Goal: Information Seeking & Learning: Check status

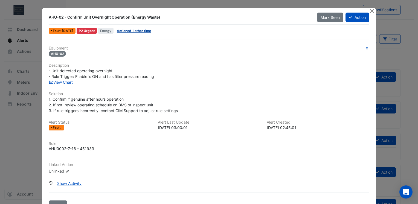
click at [138, 32] on link "Actioned 1 other time" at bounding box center [134, 31] width 34 height 4
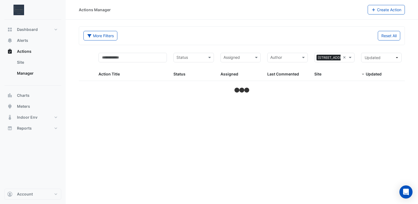
select select "***"
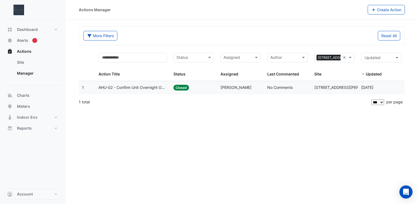
click at [133, 88] on span "AHU-02 - Confirm Unit Overnight Operation (Energy Waste)" at bounding box center [133, 88] width 68 height 6
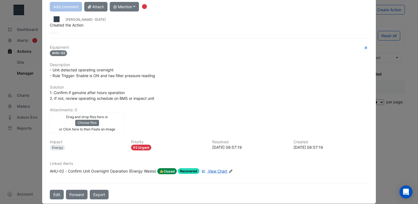
scroll to position [73, 0]
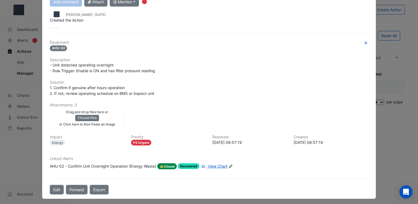
click at [212, 166] on span "View Chart" at bounding box center [217, 166] width 19 height 5
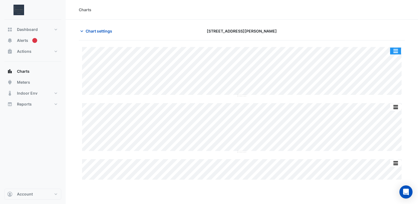
click at [398, 50] on button "button" at bounding box center [395, 51] width 11 height 7
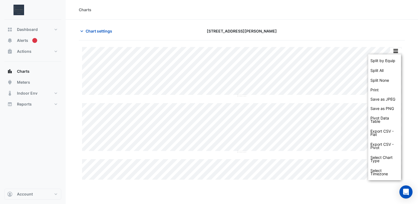
click at [366, 38] on div "Chart settings 310 St. Vincent Street" at bounding box center [242, 33] width 326 height 14
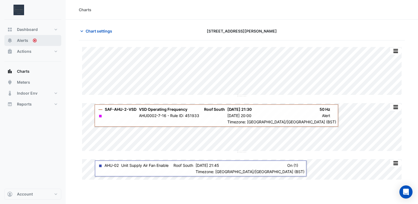
click at [31, 37] on button "Alerts" at bounding box center [32, 40] width 57 height 11
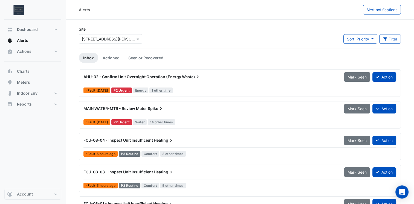
click at [139, 109] on span "MAIN WATER-MTR - Review Meter" at bounding box center [116, 108] width 64 height 5
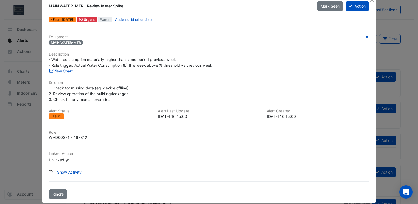
scroll to position [17, 0]
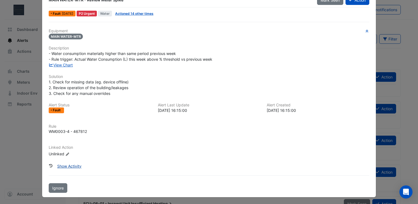
click at [61, 163] on button "Show Activity" at bounding box center [69, 167] width 31 height 10
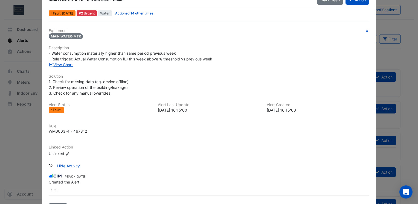
scroll to position [0, 0]
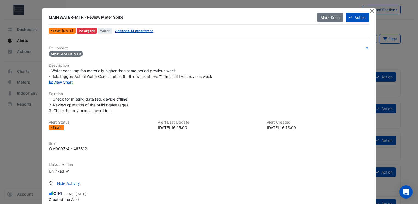
click at [140, 31] on link "Actioned 14 other times" at bounding box center [134, 31] width 38 height 4
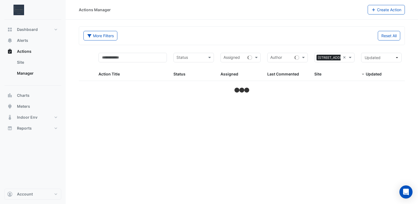
select select "***"
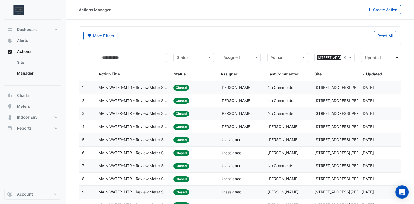
click at [149, 85] on span "MAIN WATER-MTR - Review Meter Spike" at bounding box center [133, 88] width 68 height 6
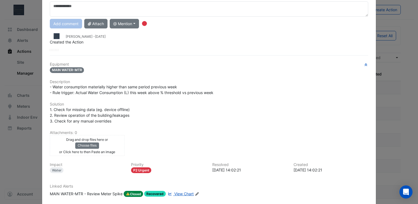
scroll to position [79, 0]
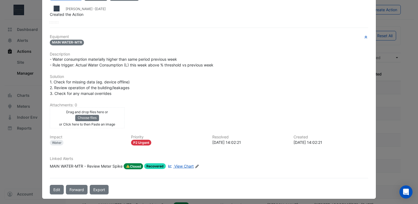
click at [179, 164] on span "View Chart" at bounding box center [183, 166] width 19 height 5
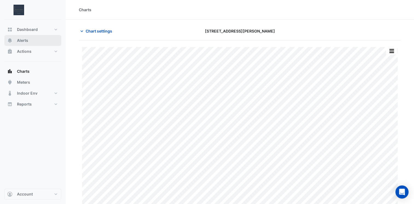
click at [28, 43] on button "Alerts" at bounding box center [32, 40] width 57 height 11
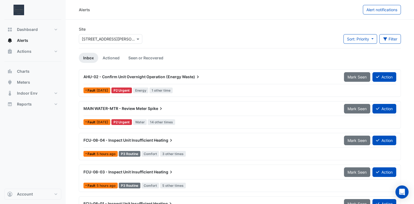
click at [171, 75] on span "AHU-02 - Confirm Unit Overnight Operation (Energy" at bounding box center [133, 76] width 98 height 5
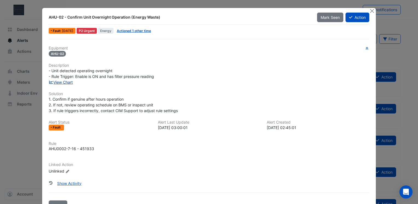
click at [69, 81] on link "View Chart" at bounding box center [61, 82] width 24 height 5
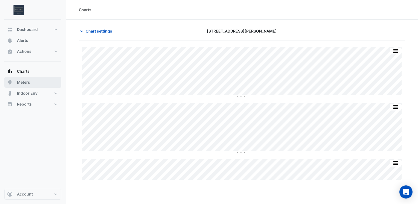
click at [26, 86] on button "Meters" at bounding box center [32, 82] width 57 height 11
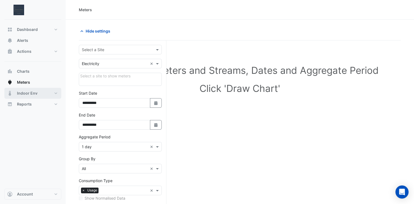
click at [28, 96] on button "Indoor Env" at bounding box center [32, 93] width 57 height 11
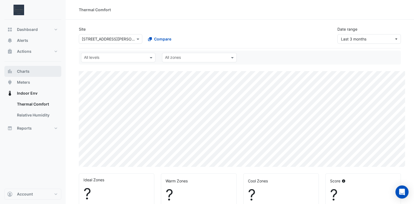
click at [23, 71] on span "Charts" at bounding box center [23, 71] width 13 height 5
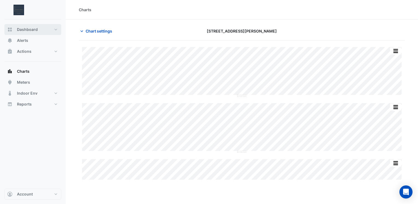
click at [30, 32] on button "Dashboard" at bounding box center [32, 29] width 57 height 11
select select "***"
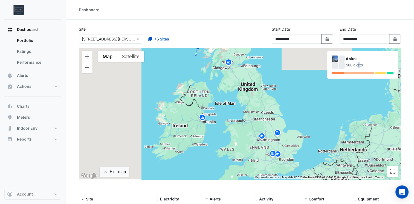
click at [352, 65] on div "508 alerts" at bounding box center [370, 65] width 48 height 6
drag, startPoint x: 352, startPoint y: 65, endPoint x: 342, endPoint y: 60, distance: 11.1
click at [342, 60] on div at bounding box center [342, 59] width 6 height 6
click at [279, 134] on img at bounding box center [277, 134] width 9 height 10
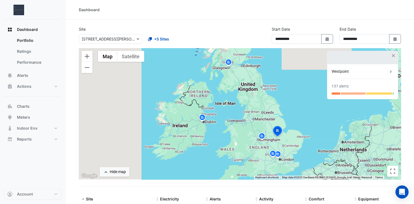
click at [277, 154] on img at bounding box center [278, 155] width 9 height 10
click at [274, 153] on img at bounding box center [273, 155] width 9 height 10
click at [344, 72] on div "The Record Store" at bounding box center [360, 72] width 56 height 6
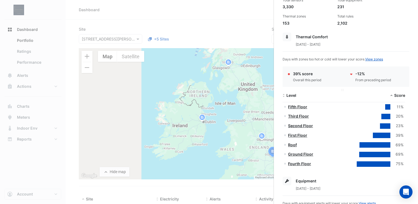
scroll to position [55, 0]
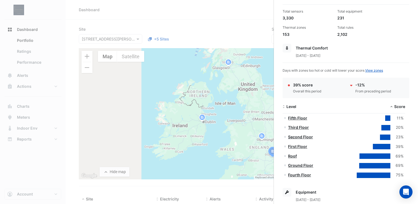
click at [231, 64] on ngb-offcanvas-backdrop at bounding box center [209, 102] width 418 height 204
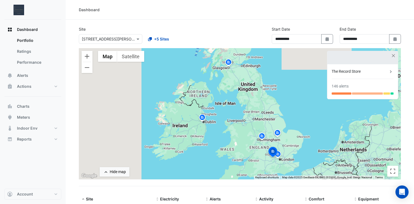
click at [229, 63] on img at bounding box center [228, 63] width 9 height 10
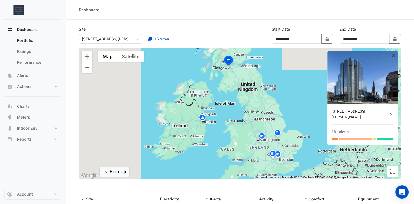
click at [360, 111] on div "[STREET_ADDRESS][PERSON_NAME]" at bounding box center [360, 114] width 56 height 11
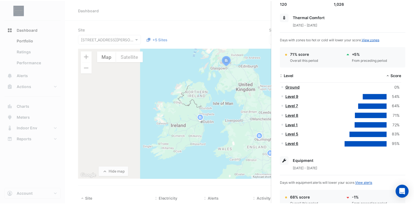
scroll to position [55, 0]
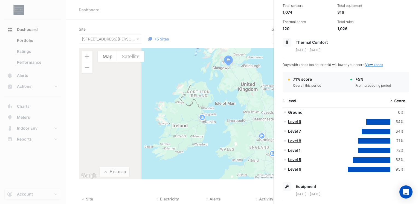
click at [296, 140] on link "Level 8" at bounding box center [294, 141] width 13 height 5
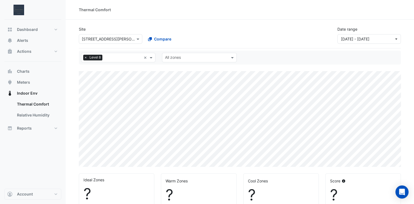
select select "***"
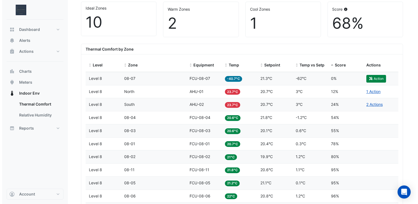
scroll to position [164, 0]
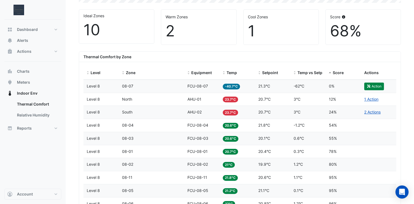
click at [335, 88] on div "Score 0%" at bounding box center [343, 86] width 29 height 6
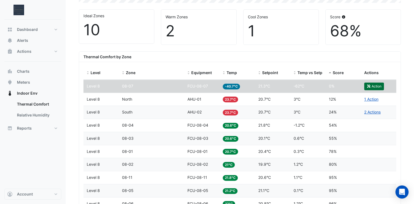
click at [369, 85] on icon "button" at bounding box center [368, 86] width 3 height 3
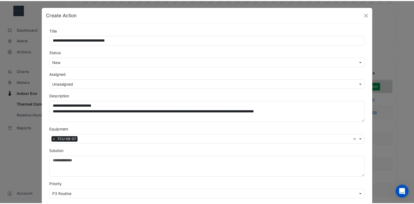
scroll to position [0, 0]
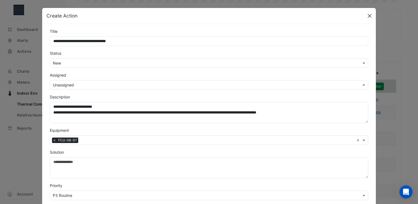
click at [366, 19] on button "Close" at bounding box center [370, 16] width 8 height 8
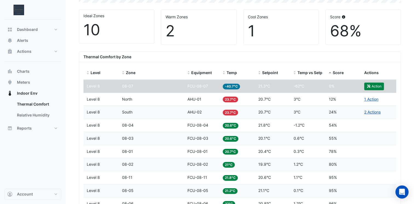
click at [320, 87] on div "Temp vs Setpoint -62°C" at bounding box center [308, 86] width 29 height 6
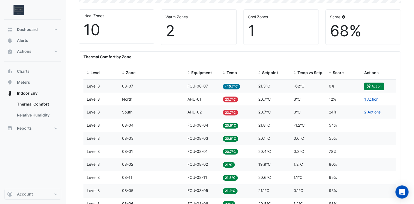
click at [129, 85] on span "08-07" at bounding box center [127, 86] width 11 height 5
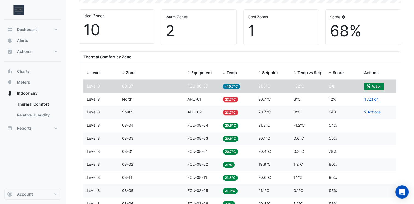
drag, startPoint x: 129, startPoint y: 85, endPoint x: 194, endPoint y: 87, distance: 64.9
click at [194, 87] on span "FCU-08-07" at bounding box center [198, 86] width 21 height 5
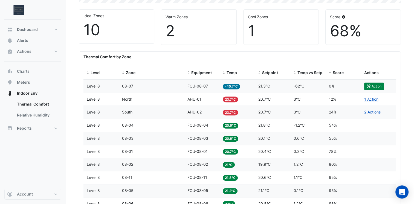
click at [194, 86] on span "FCU-08-07" at bounding box center [198, 86] width 21 height 5
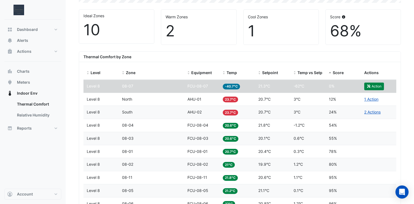
drag, startPoint x: 194, startPoint y: 86, endPoint x: 189, endPoint y: 85, distance: 4.7
click at [189, 85] on span "FCU-08-07" at bounding box center [198, 86] width 21 height 5
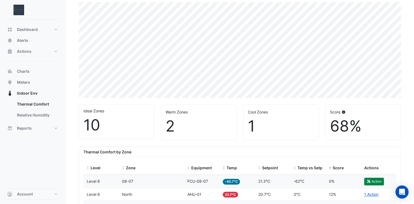
scroll to position [164, 0]
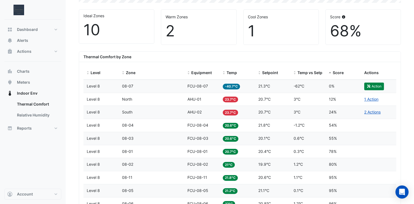
click at [234, 85] on span "-40.7°C" at bounding box center [231, 87] width 17 height 6
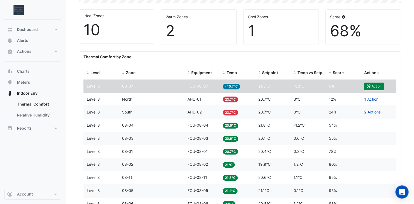
click at [234, 85] on span "-40.7°C" at bounding box center [231, 87] width 17 height 6
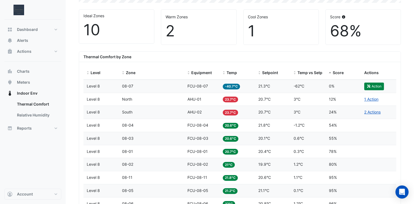
select select "***"
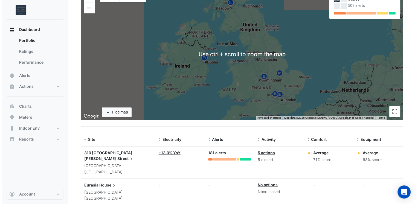
scroll to position [55, 0]
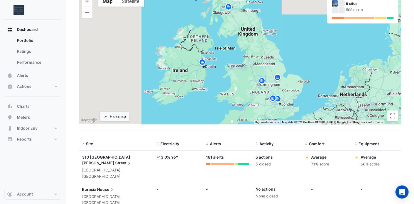
click at [230, 7] on img at bounding box center [228, 8] width 9 height 10
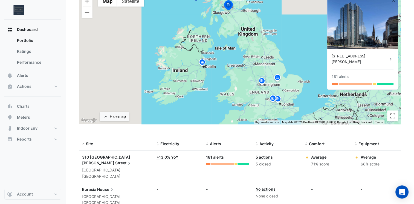
click at [347, 57] on div "[STREET_ADDRESS][PERSON_NAME]" at bounding box center [360, 58] width 56 height 11
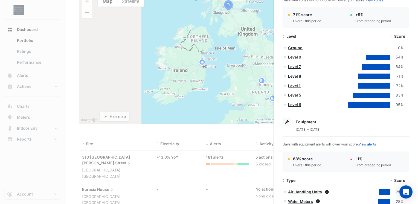
scroll to position [106, 0]
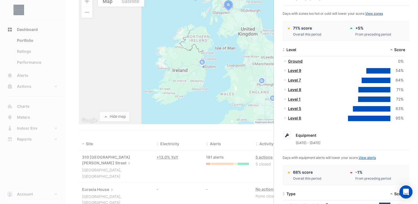
click at [292, 71] on link "Level 9" at bounding box center [294, 70] width 13 height 5
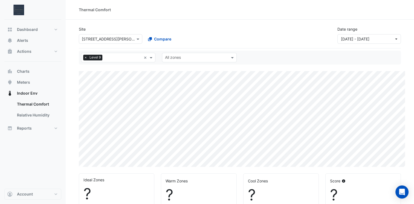
select select "***"
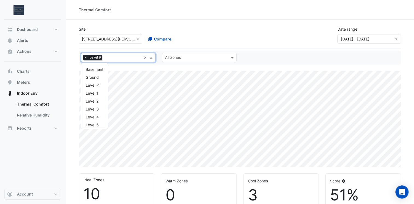
click at [152, 59] on span at bounding box center [151, 58] width 7 height 6
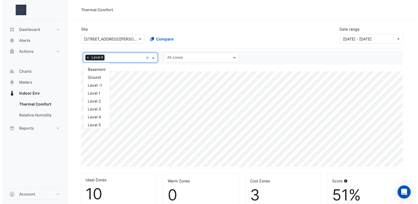
scroll to position [42, 0]
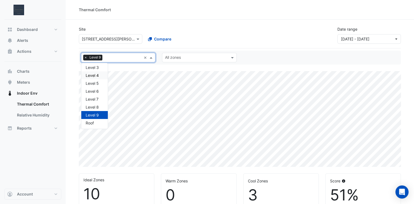
click at [96, 76] on div "Level 4" at bounding box center [95, 76] width 18 height 6
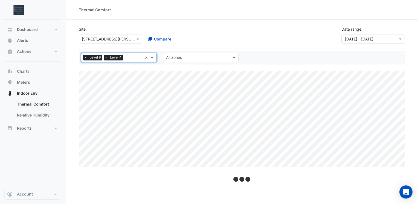
click at [84, 57] on span "×" at bounding box center [85, 57] width 5 height 5
click at [104, 57] on span "×" at bounding box center [106, 57] width 5 height 5
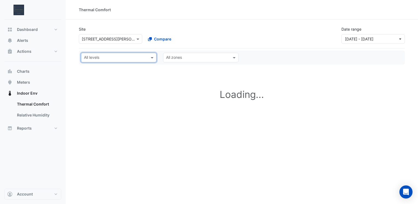
click at [124, 60] on input "text" at bounding box center [115, 58] width 63 height 6
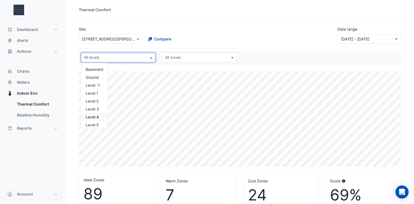
click at [97, 116] on div "Level 4" at bounding box center [95, 117] width 18 height 6
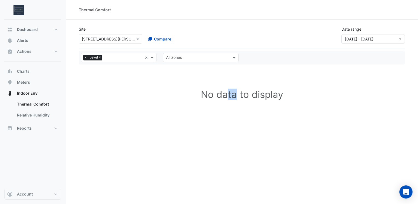
drag, startPoint x: 97, startPoint y: 116, endPoint x: 143, endPoint y: 113, distance: 46.1
click at [143, 113] on h1 "No data to display" at bounding box center [242, 94] width 326 height 47
click at [84, 57] on span "×" at bounding box center [85, 57] width 5 height 5
click at [105, 57] on input "text" at bounding box center [124, 58] width 38 height 6
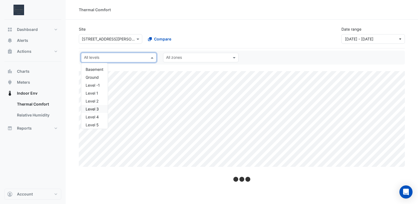
click at [91, 107] on div "Level 3" at bounding box center [95, 109] width 18 height 6
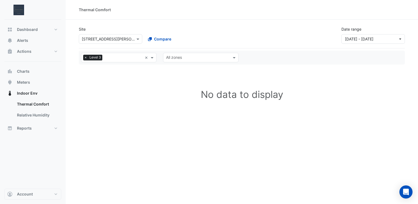
drag, startPoint x: 91, startPoint y: 107, endPoint x: 84, endPoint y: 56, distance: 50.9
click at [84, 56] on span "×" at bounding box center [85, 57] width 5 height 5
click at [104, 56] on div at bounding box center [123, 58] width 39 height 7
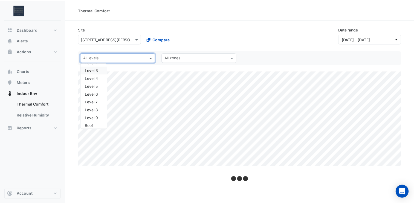
scroll to position [42, 0]
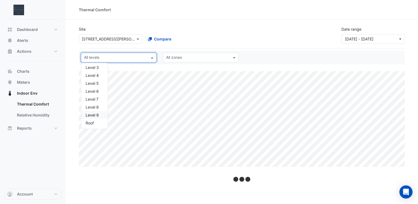
click at [93, 112] on div "Level 9" at bounding box center [95, 115] width 18 height 6
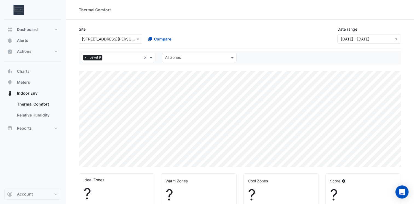
select select "***"
click at [86, 58] on span "×" at bounding box center [85, 57] width 5 height 5
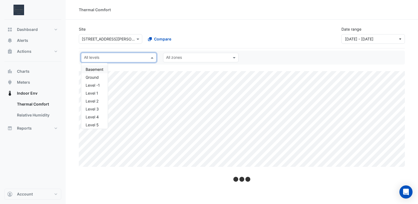
click at [124, 57] on input "text" at bounding box center [115, 58] width 63 height 6
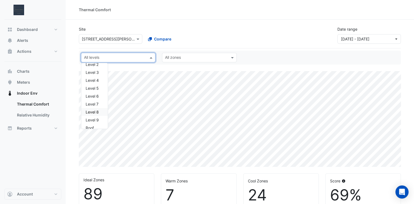
scroll to position [42, 0]
click at [89, 108] on div "Level 8" at bounding box center [95, 107] width 18 height 6
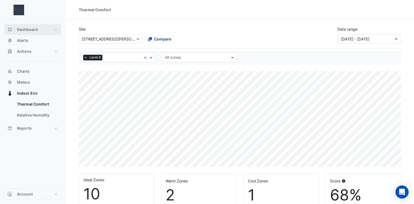
click at [34, 32] on span "Dashboard" at bounding box center [27, 29] width 21 height 5
select select "***"
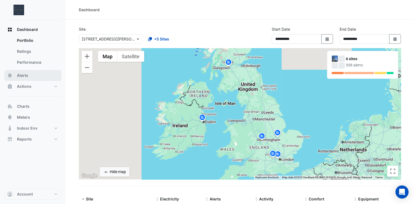
click at [32, 74] on button "Alerts" at bounding box center [32, 75] width 57 height 11
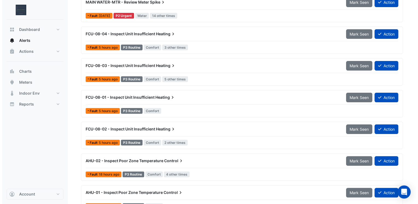
scroll to position [110, 0]
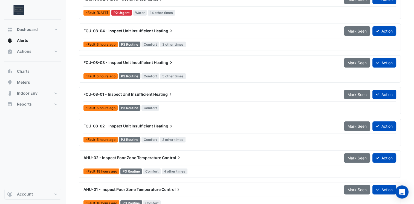
click at [151, 126] on span "FCU-08-02 - Inspect Unit Insufficient" at bounding box center [119, 126] width 70 height 5
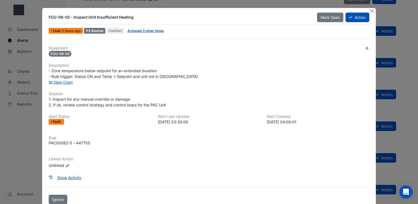
click at [72, 177] on button "Show Activity" at bounding box center [69, 178] width 31 height 10
click at [76, 177] on button "Show Activity" at bounding box center [69, 178] width 31 height 10
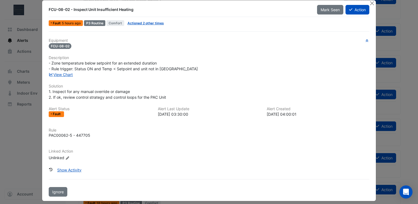
scroll to position [11, 0]
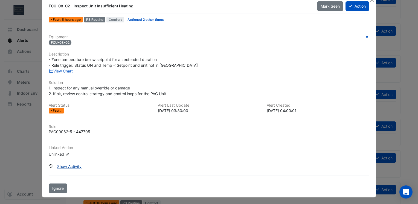
click at [60, 166] on button "Show Activity" at bounding box center [69, 167] width 31 height 10
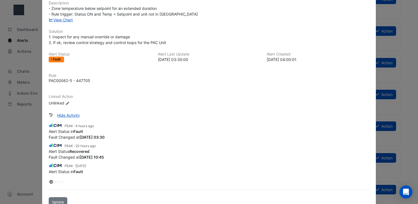
scroll to position [66, 0]
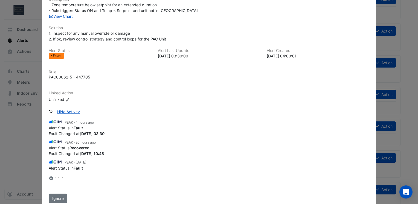
click at [49, 177] on icon at bounding box center [51, 179] width 4 height 4
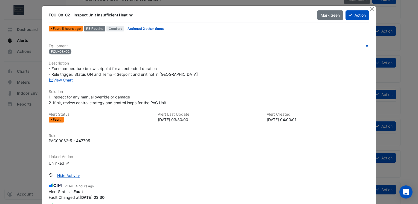
scroll to position [0, 0]
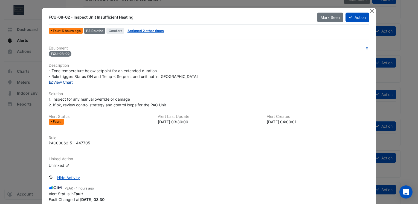
click at [62, 83] on link "View Chart" at bounding box center [61, 82] width 24 height 5
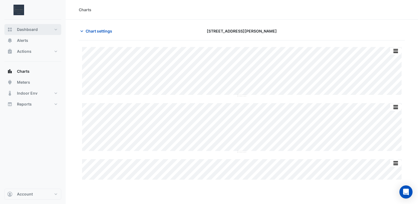
click at [34, 30] on span "Dashboard" at bounding box center [27, 29] width 21 height 5
select select "***"
